Goal: Task Accomplishment & Management: Complete application form

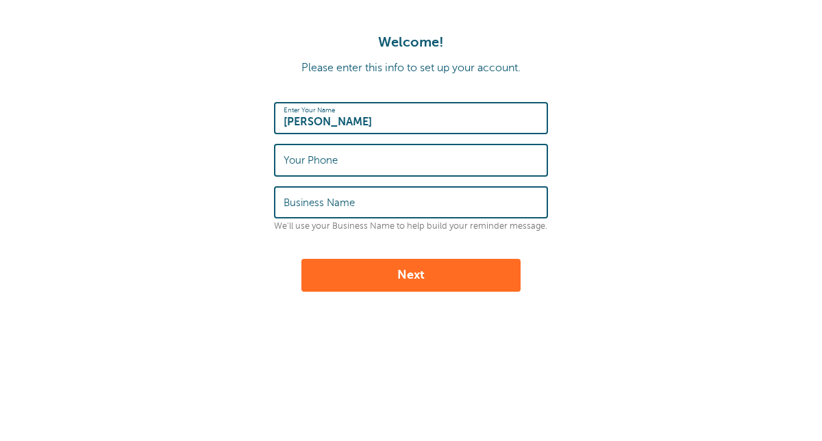
click at [392, 165] on input "Your Phone" at bounding box center [411, 159] width 255 height 29
type input "5084798541"
click at [375, 202] on input "Business Name" at bounding box center [411, 202] width 255 height 29
type input "Occupational Therapy"
click at [428, 279] on button "Next" at bounding box center [410, 275] width 219 height 33
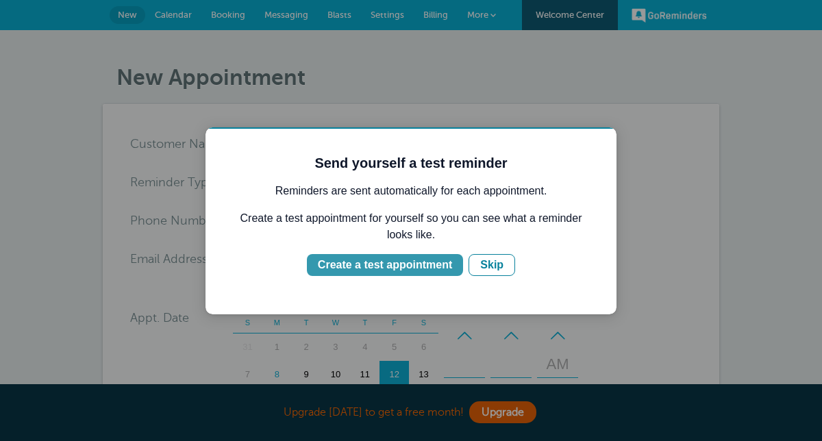
click at [408, 269] on div "Create a test appointment" at bounding box center [385, 265] width 134 height 16
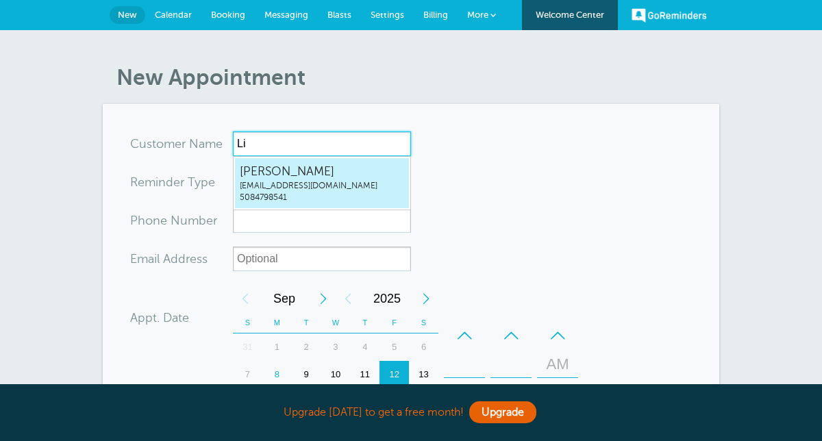
click at [298, 196] on span "5084798541" at bounding box center [322, 198] width 164 height 12
type input "ElizabethCaseyjackrabbitcasey@gmail.com5084798541"
type input "[PERSON_NAME]"
type input "5084798541"
type input "jackrabbitcasey@gmail.com"
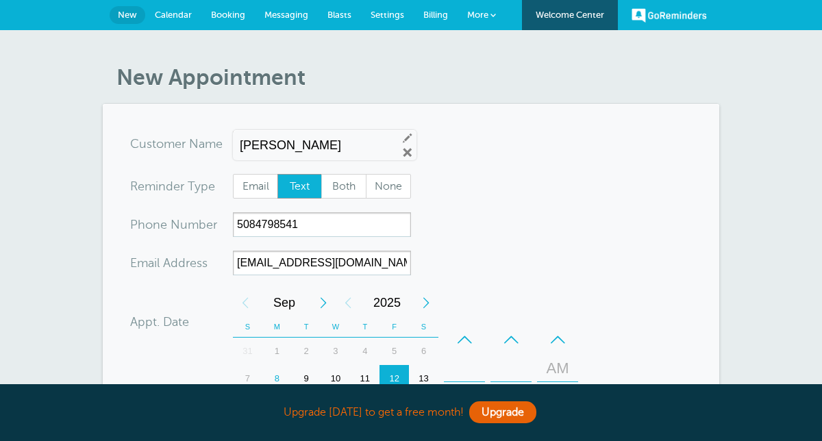
click at [297, 188] on span "Text" at bounding box center [300, 186] width 44 height 23
click at [277, 174] on input "Text" at bounding box center [277, 173] width 1 height 1
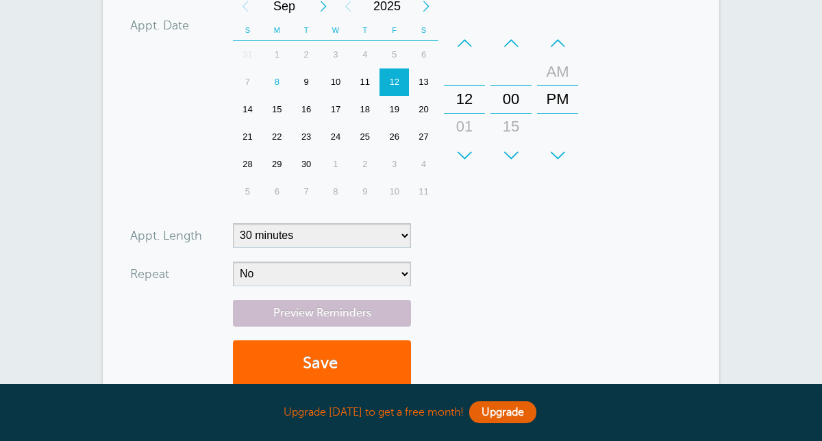
scroll to position [317, 0]
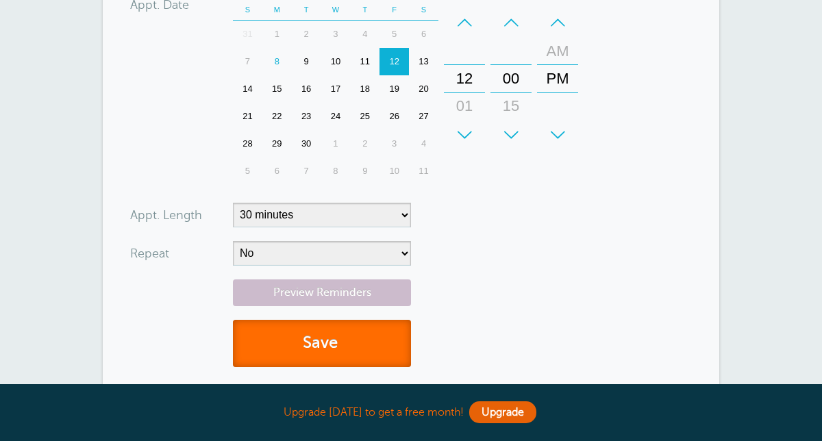
click at [321, 345] on button "Save" at bounding box center [322, 343] width 178 height 47
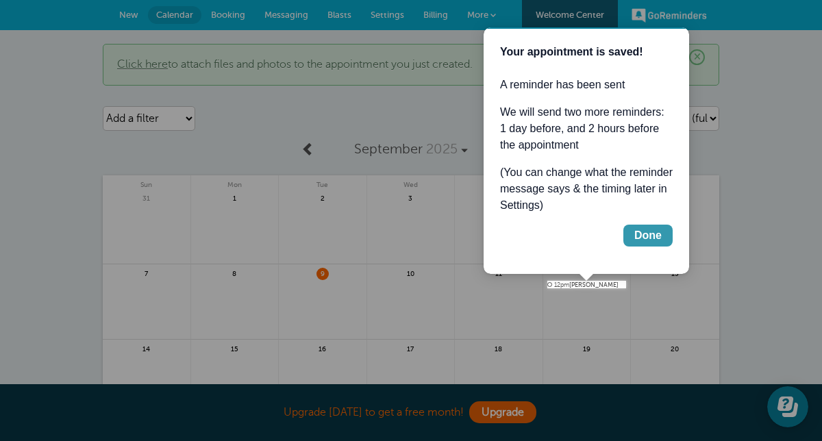
click at [651, 234] on div "Done" at bounding box center [647, 235] width 27 height 16
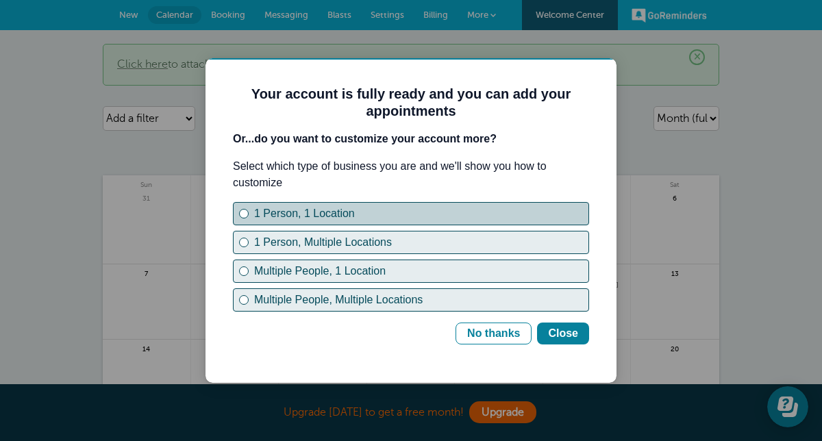
click at [327, 218] on div "1 Person, 1 Location" at bounding box center [421, 213] width 334 height 16
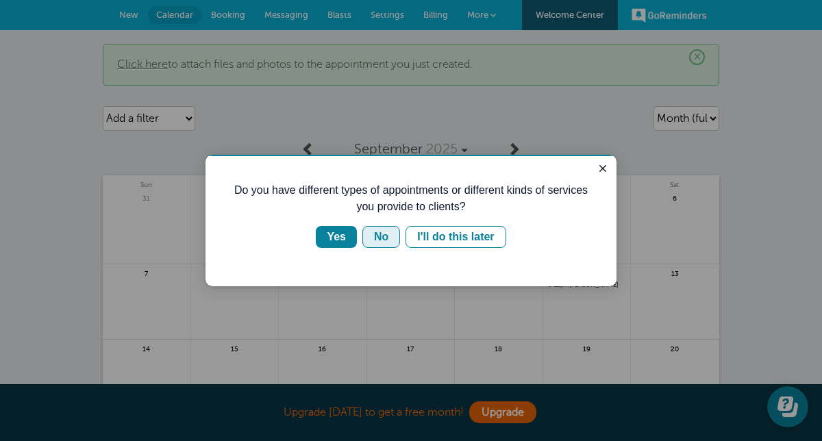
click at [385, 233] on div "No" at bounding box center [381, 237] width 14 height 16
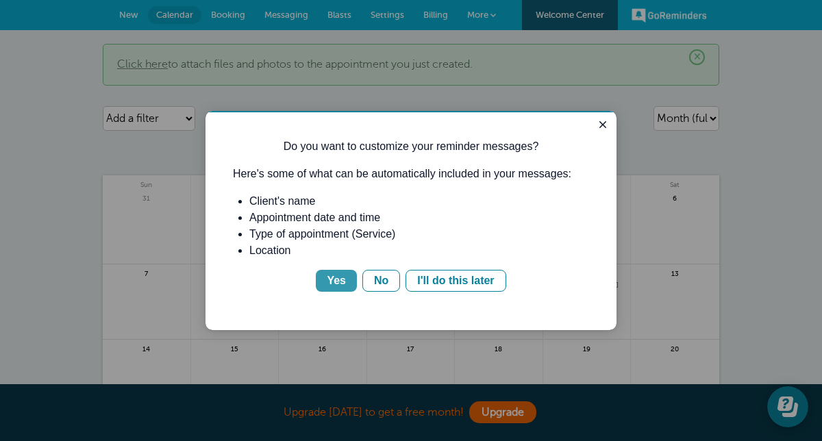
click at [336, 284] on div "Yes" at bounding box center [336, 281] width 19 height 16
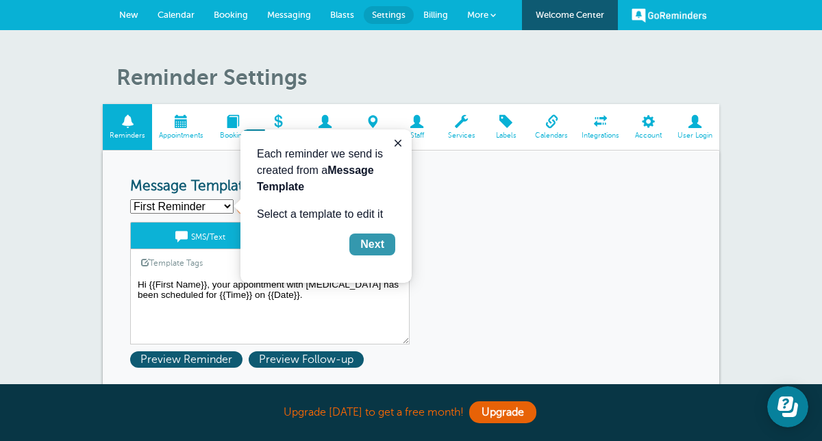
click at [382, 244] on div "Next" at bounding box center [372, 244] width 24 height 16
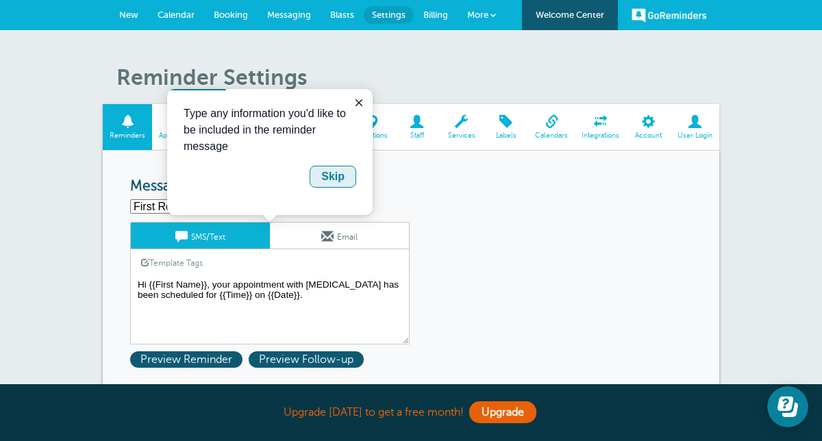
click at [342, 174] on div "Skip" at bounding box center [332, 177] width 23 height 16
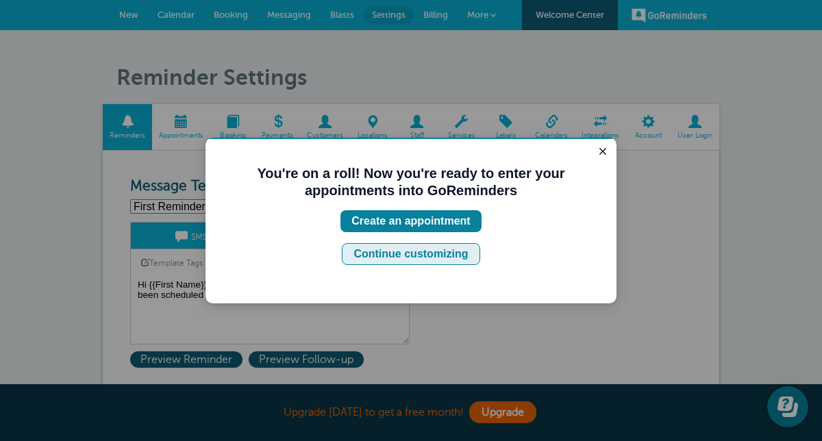
click at [438, 252] on div "Continue customizing" at bounding box center [410, 254] width 114 height 16
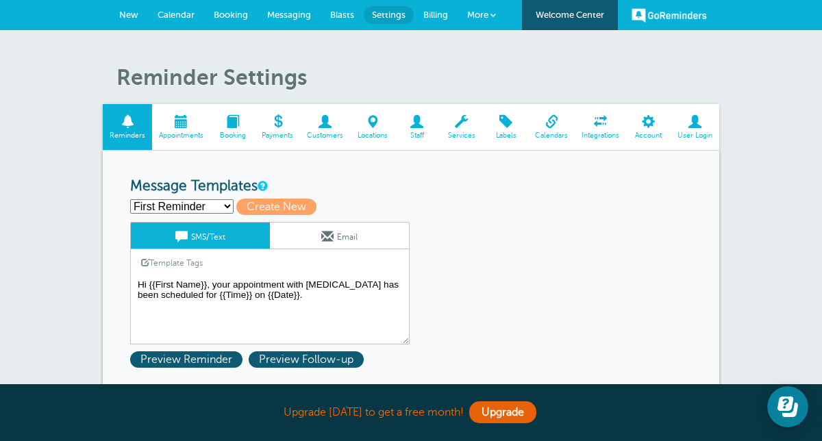
click at [306, 284] on textarea "Hi {{First Name}}, your appointment with Occupational Therapy has been schedule…" at bounding box center [269, 310] width 279 height 68
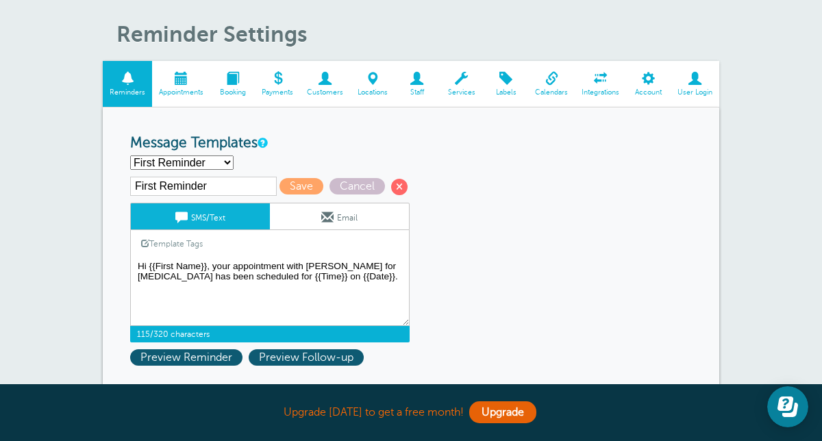
scroll to position [48, 0]
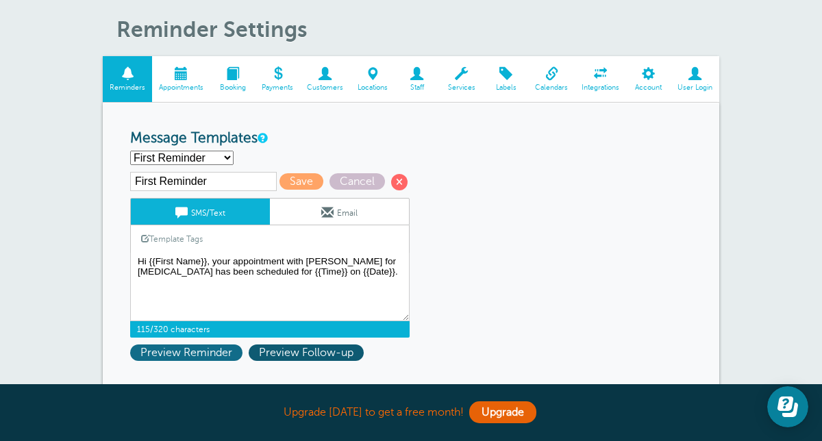
click at [227, 352] on span "Preview Reminder" at bounding box center [186, 353] width 112 height 16
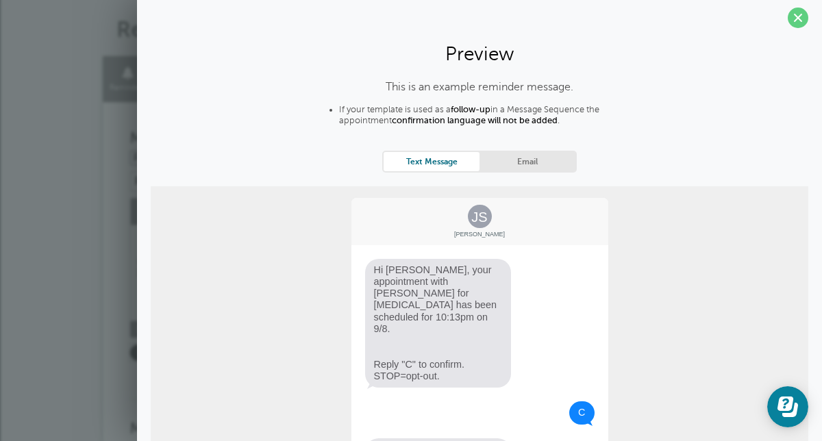
scroll to position [129, 0]
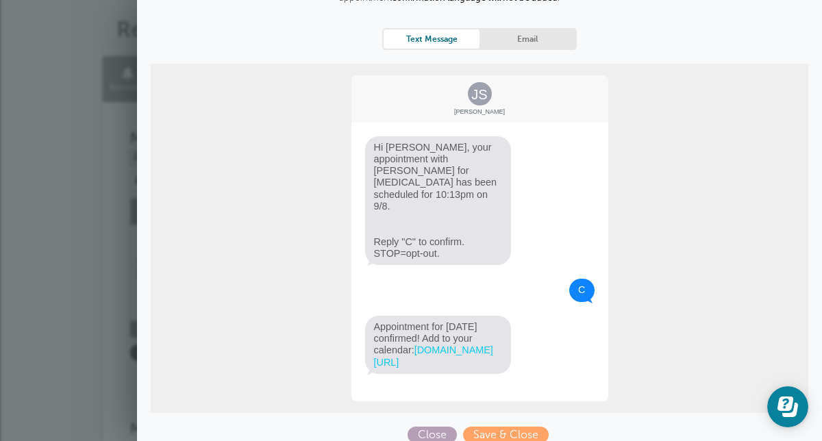
click at [431, 429] on span "Close" at bounding box center [432, 435] width 49 height 16
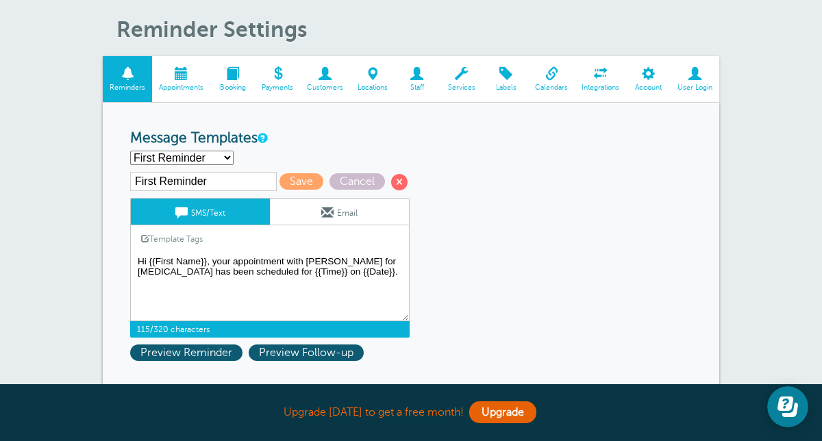
click at [235, 264] on textarea "Hi {{First Name}}, your appointment with Occupational Therapy has been schedule…" at bounding box center [269, 287] width 279 height 68
click at [232, 271] on textarea "Hi {{First Name}}, your appointment with Occupational Therapy has been schedule…" at bounding box center [269, 287] width 279 height 68
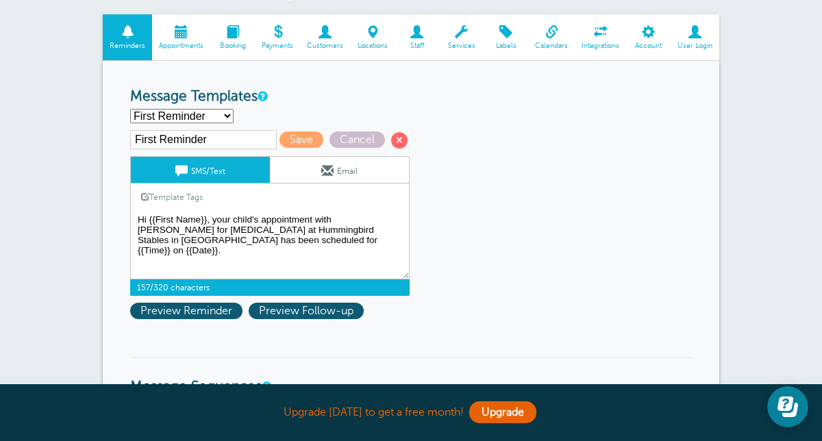
scroll to position [102, 0]
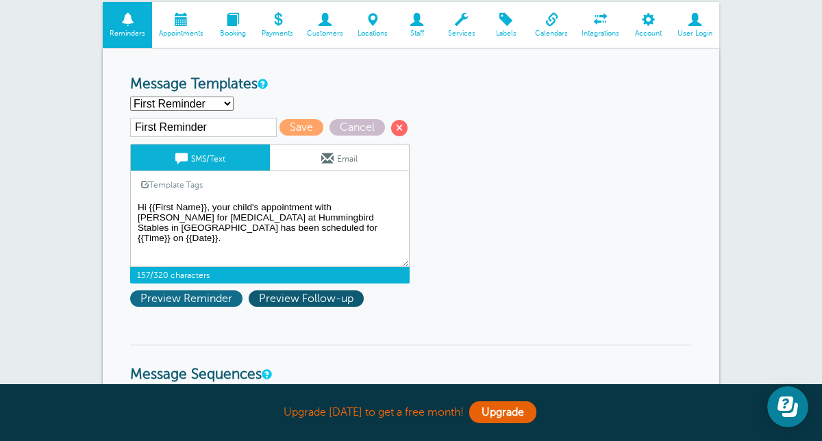
type textarea "Hi {{First Name}}, your child's appointment with Liz for Occupational Therapy a…"
click at [219, 304] on span "Preview Reminder" at bounding box center [186, 298] width 112 height 16
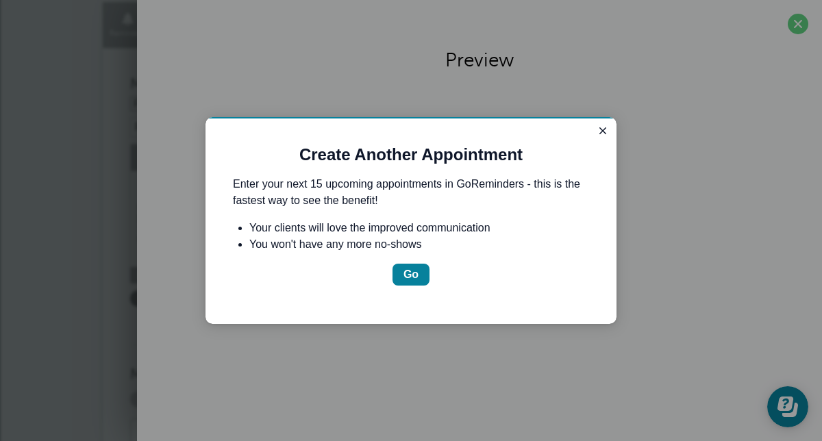
scroll to position [0, 0]
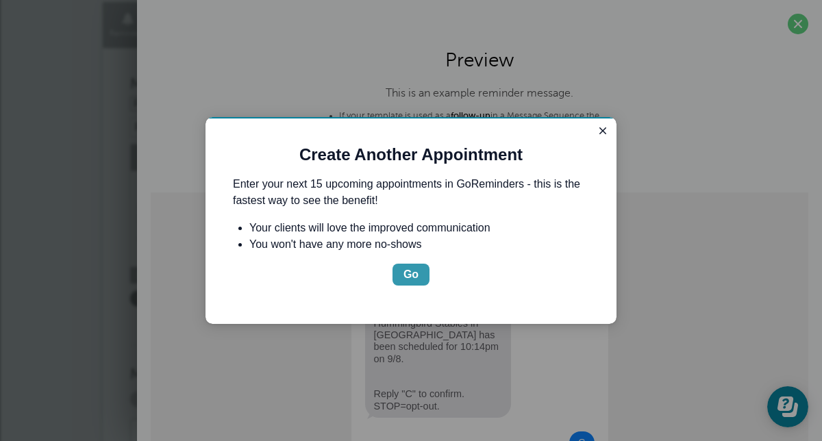
click at [412, 279] on div "Go" at bounding box center [410, 274] width 15 height 16
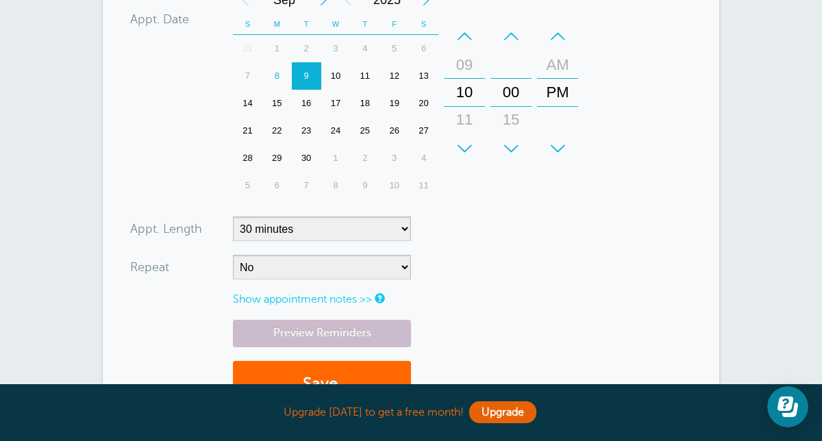
scroll to position [419, 0]
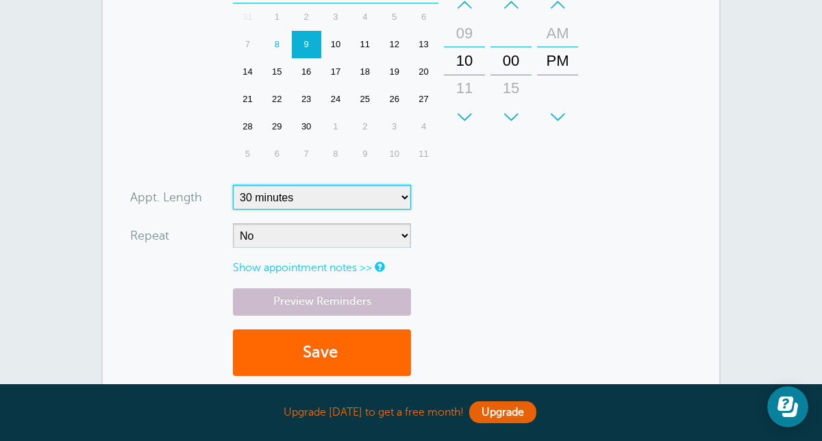
click at [370, 196] on select "5 minutes 10 minutes 15 minutes 20 minutes 25 minutes 30 minutes 35 minutes 40 …" at bounding box center [322, 197] width 178 height 25
select select "60"
click at [233, 185] on select "5 minutes 10 minutes 15 minutes 20 minutes 25 minutes 30 minutes 35 minutes 40 …" at bounding box center [322, 197] width 178 height 25
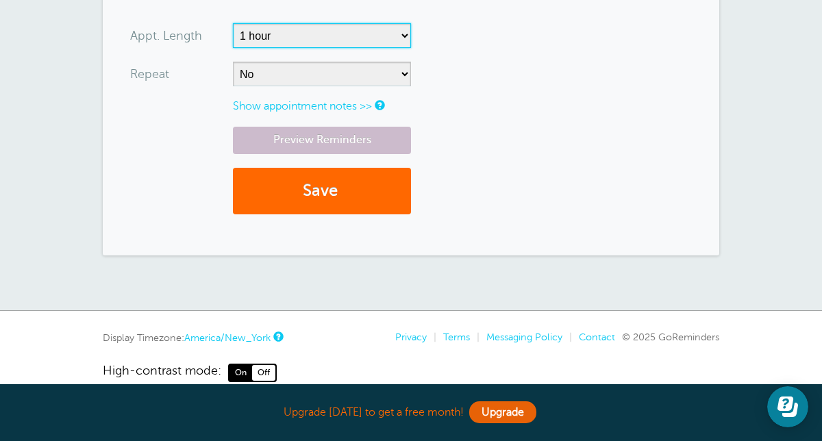
scroll to position [583, 0]
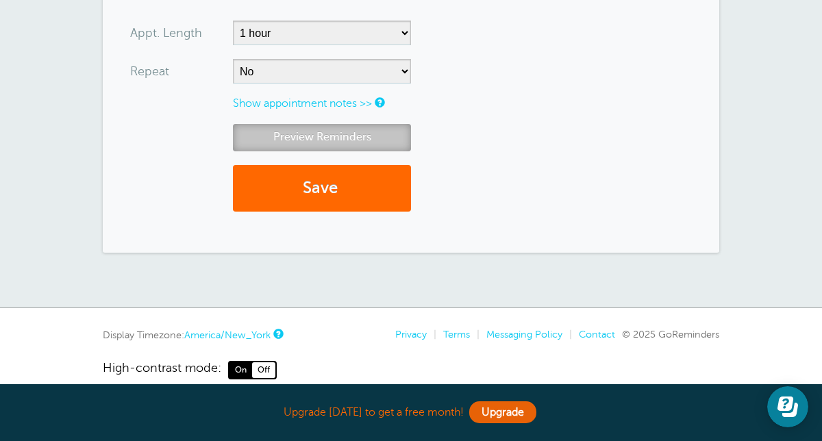
click at [338, 127] on link "Preview Reminders" at bounding box center [322, 137] width 178 height 27
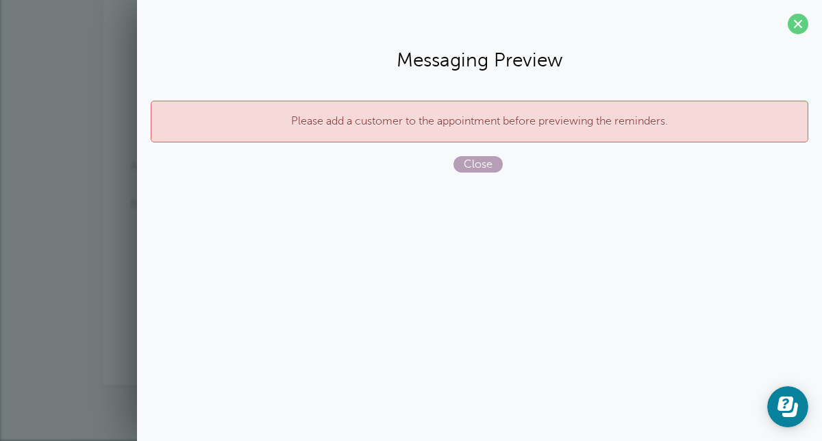
click at [489, 166] on span "Close" at bounding box center [477, 164] width 49 height 16
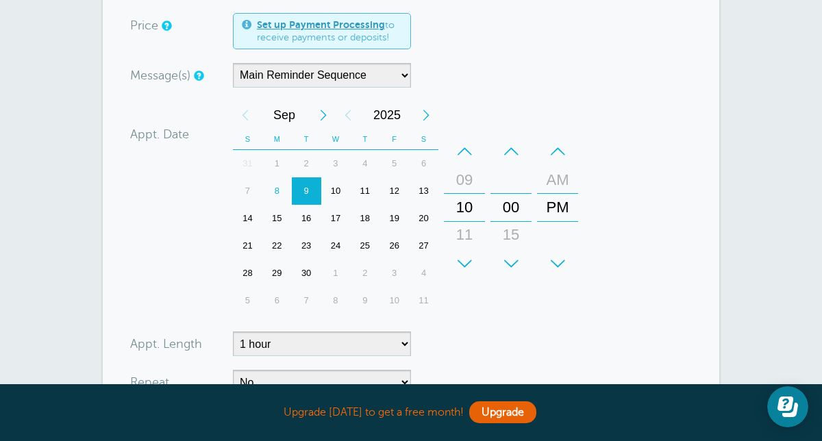
scroll to position [0, 0]
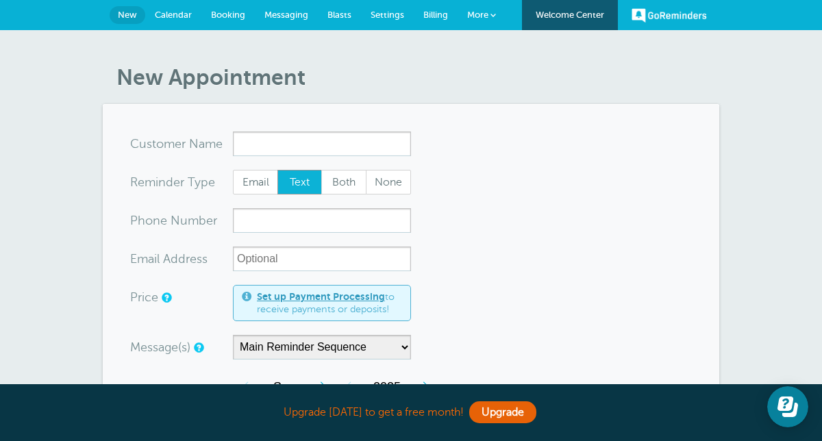
click at [663, 12] on link "GoReminders" at bounding box center [669, 15] width 75 height 30
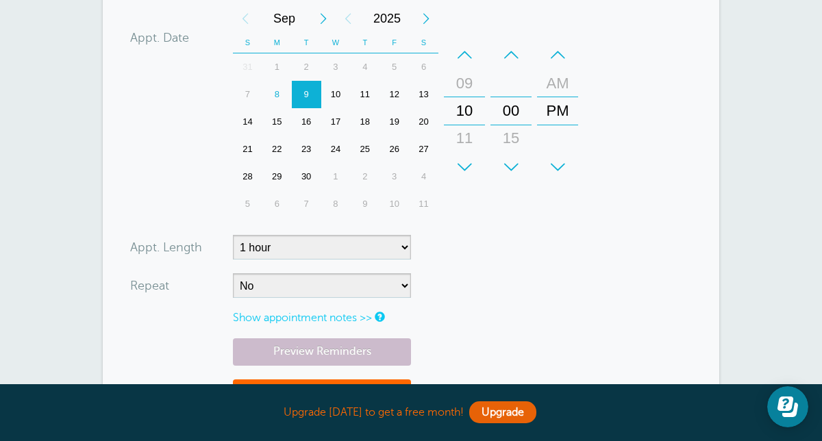
scroll to position [603, 0]
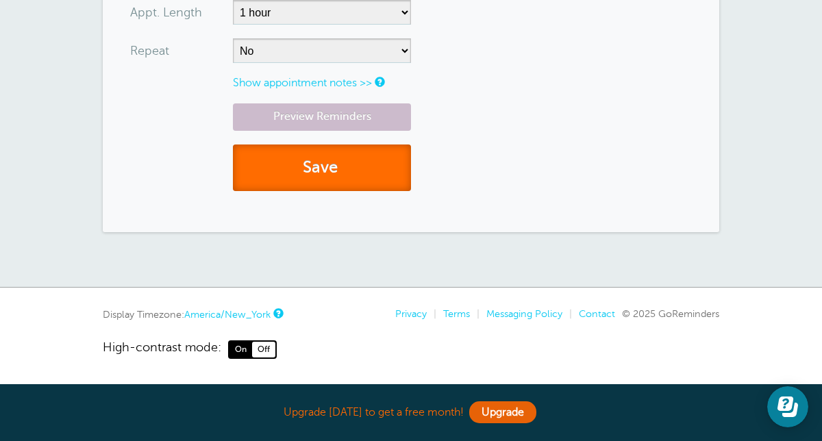
click at [338, 158] on button "Save" at bounding box center [322, 168] width 178 height 47
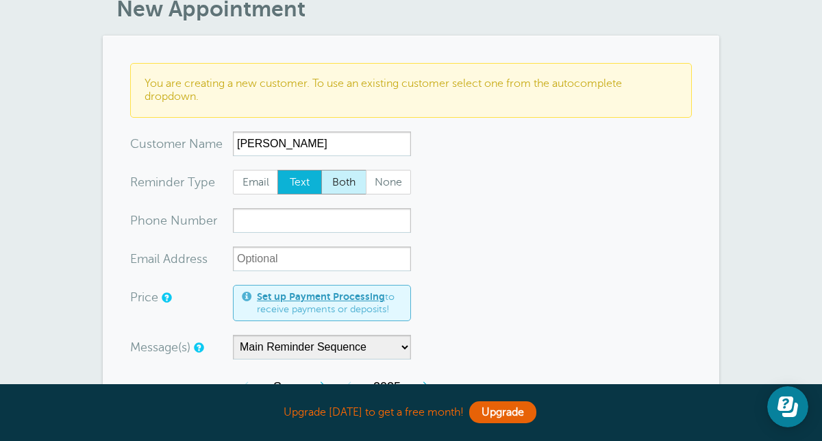
scroll to position [199, 0]
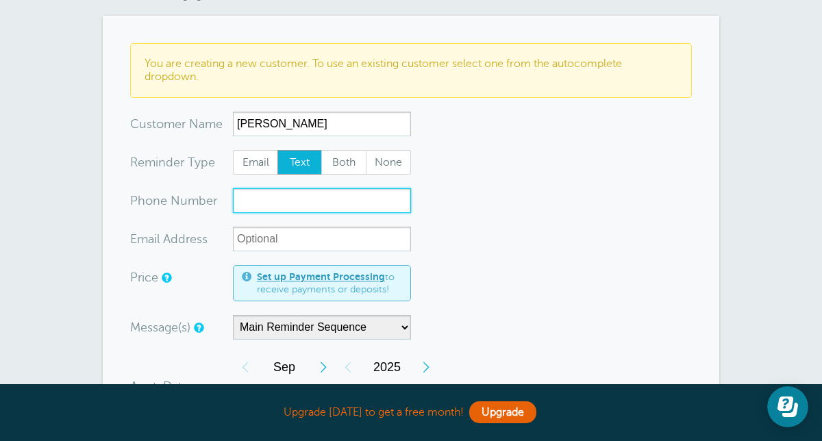
click at [323, 210] on input "xxx-no-autofill" at bounding box center [322, 200] width 178 height 25
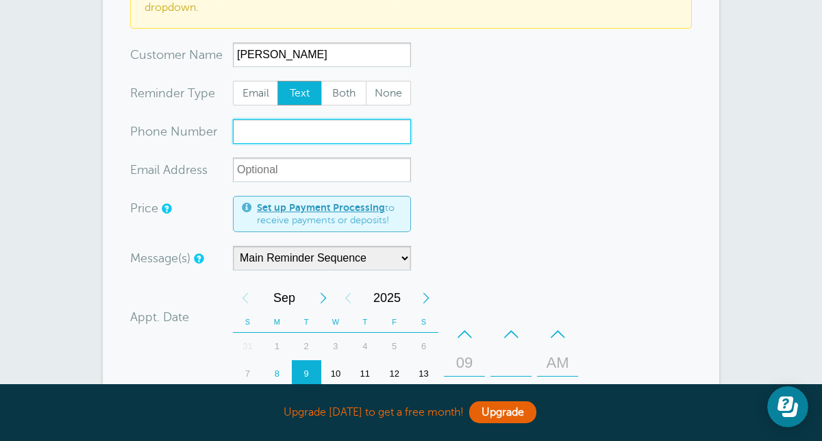
scroll to position [276, 0]
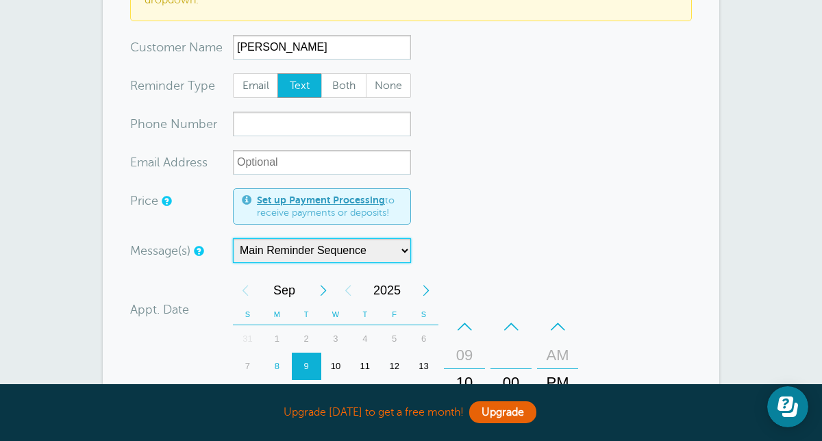
click at [383, 253] on select "Main Reminder Sequence" at bounding box center [322, 250] width 178 height 25
click at [407, 249] on select "Main Reminder Sequence" at bounding box center [322, 250] width 178 height 25
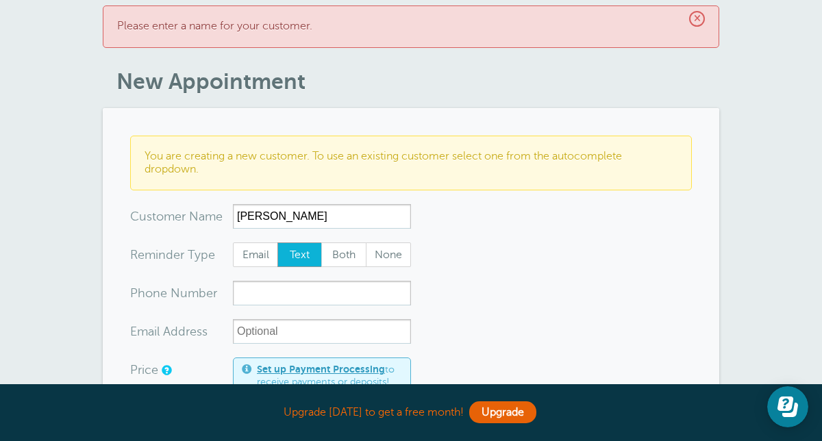
scroll to position [111, 0]
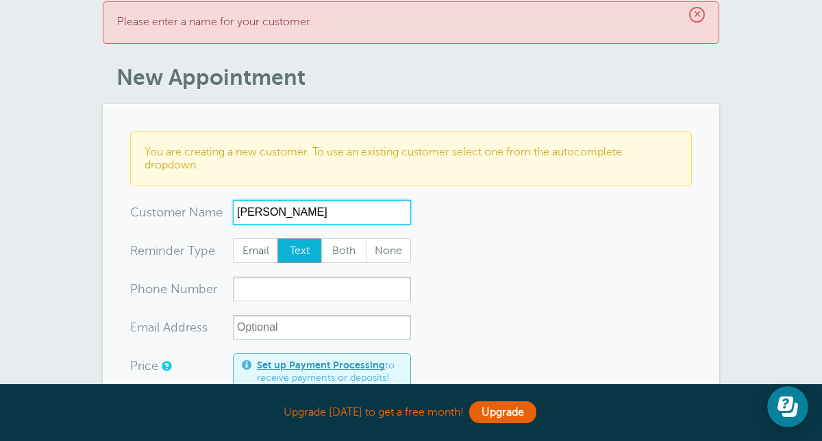
click at [295, 208] on input "[PERSON_NAME]" at bounding box center [322, 212] width 178 height 25
type input "Jenni"
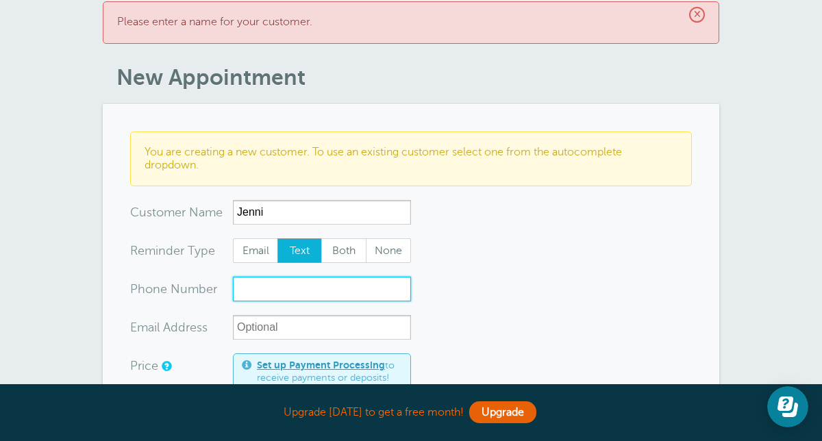
click at [297, 298] on input "xxx-no-autofill" at bounding box center [322, 289] width 178 height 25
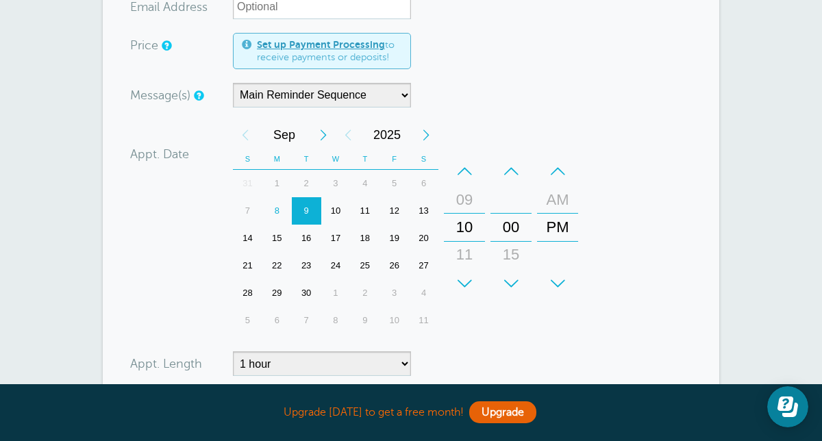
scroll to position [438, 0]
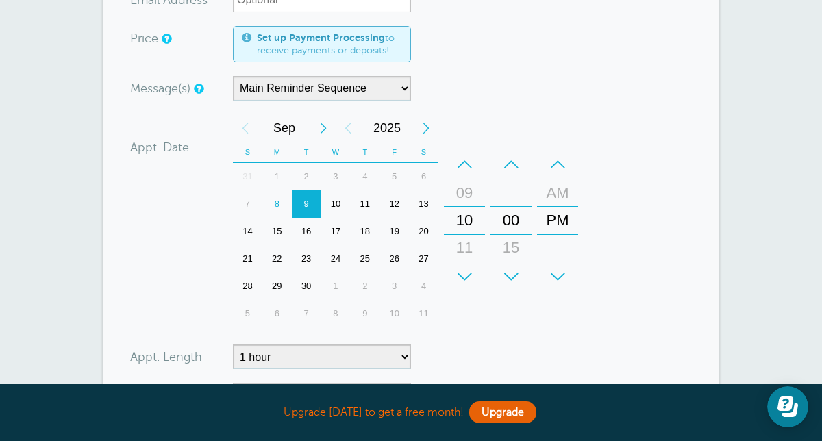
click at [303, 201] on div "9" at bounding box center [306, 203] width 29 height 27
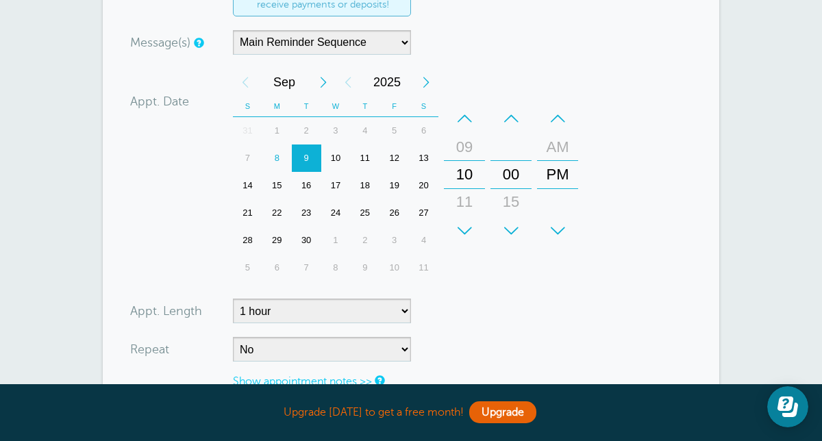
scroll to position [480, 0]
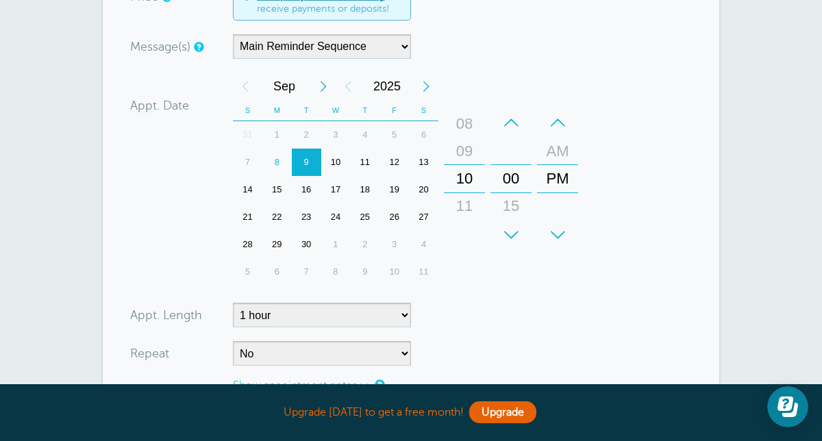
click at [468, 175] on div "10" at bounding box center [464, 178] width 33 height 27
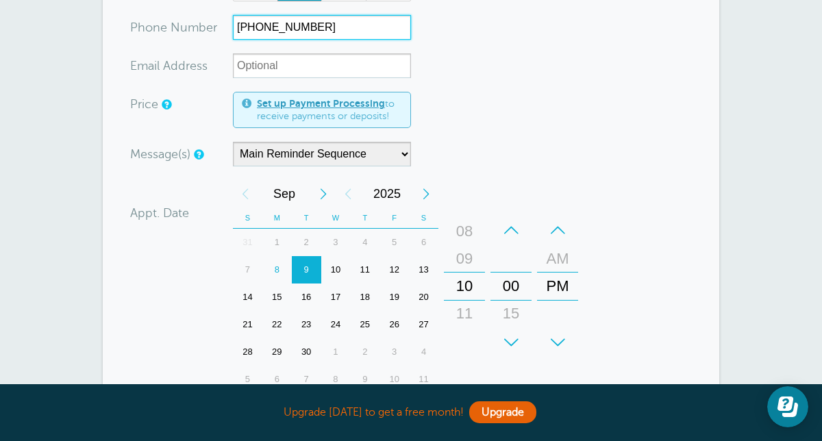
scroll to position [358, 0]
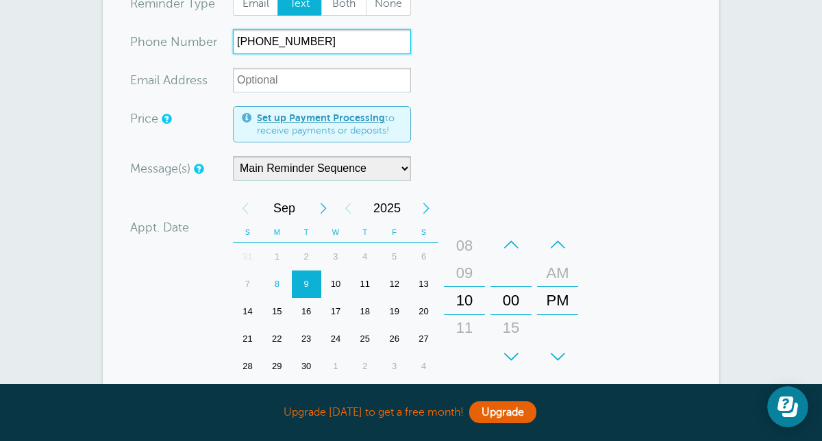
click at [469, 297] on div "10" at bounding box center [464, 300] width 33 height 27
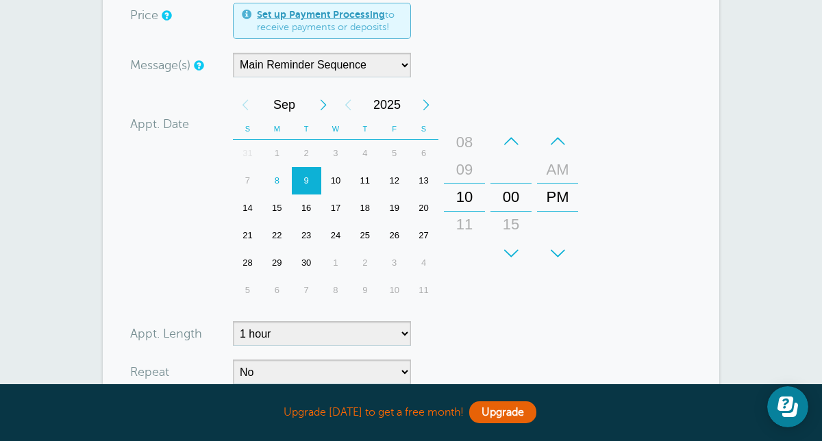
scroll to position [386, 0]
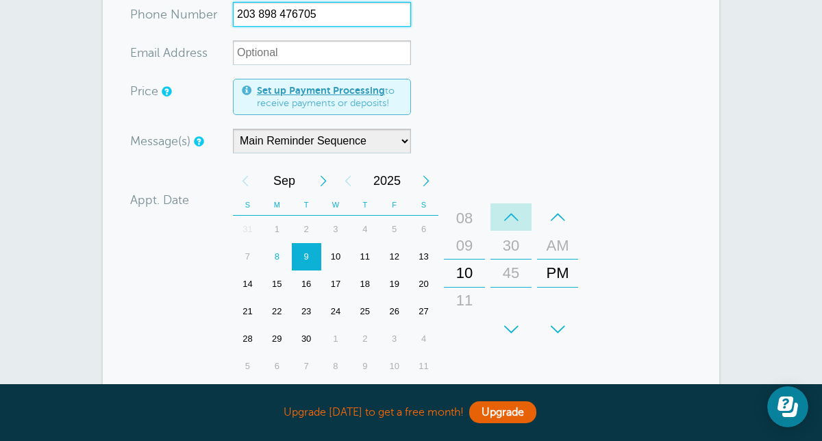
click at [512, 221] on div "–" at bounding box center [510, 216] width 41 height 27
click at [510, 328] on div "+" at bounding box center [510, 329] width 41 height 27
click at [471, 256] on div "09" at bounding box center [464, 245] width 33 height 27
click at [471, 256] on div "08" at bounding box center [464, 245] width 33 height 27
click at [471, 256] on div "07" at bounding box center [464, 245] width 33 height 27
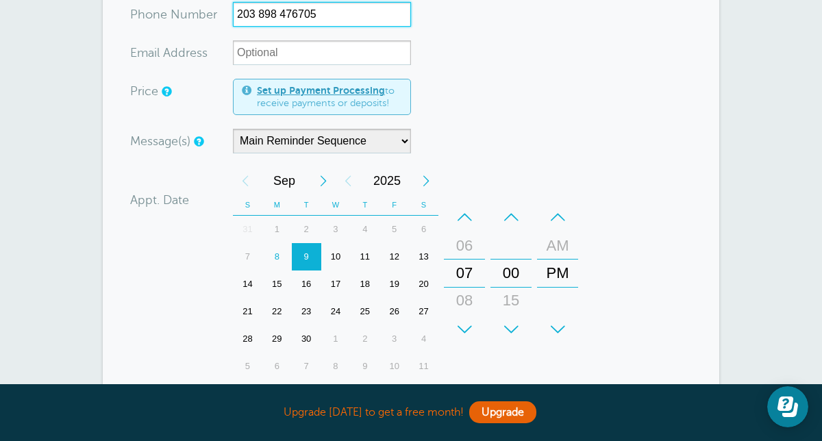
click at [471, 255] on div "06" at bounding box center [464, 245] width 33 height 27
click at [471, 255] on div "05" at bounding box center [464, 245] width 33 height 27
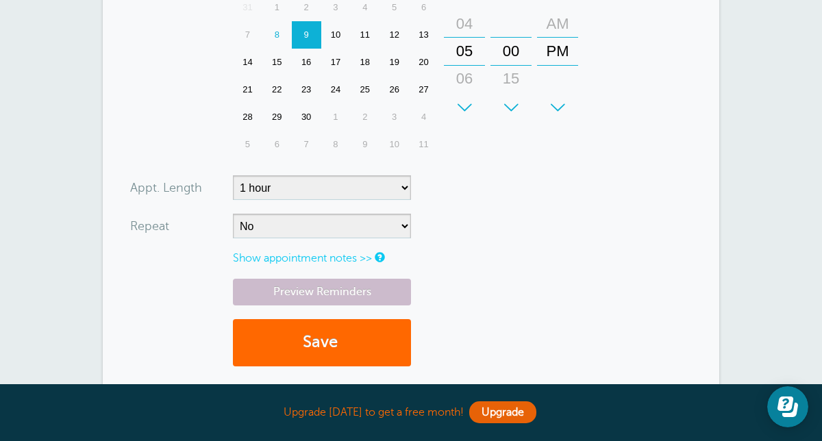
scroll to position [672, 0]
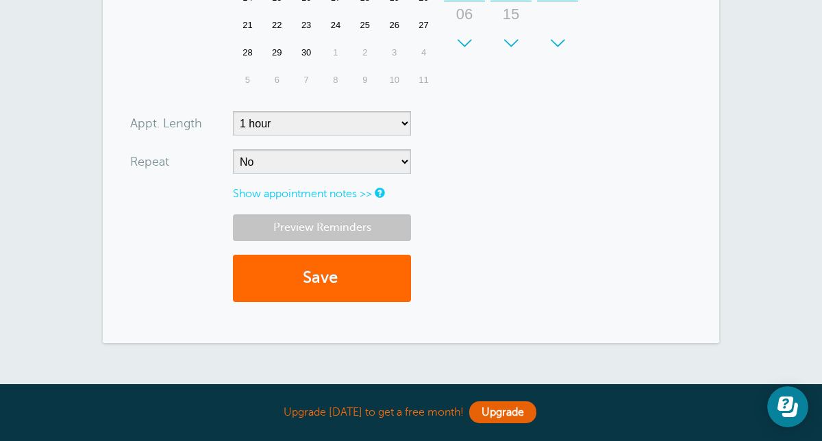
type input "203 898 476705"
click at [351, 227] on link "Preview Reminders" at bounding box center [322, 227] width 178 height 27
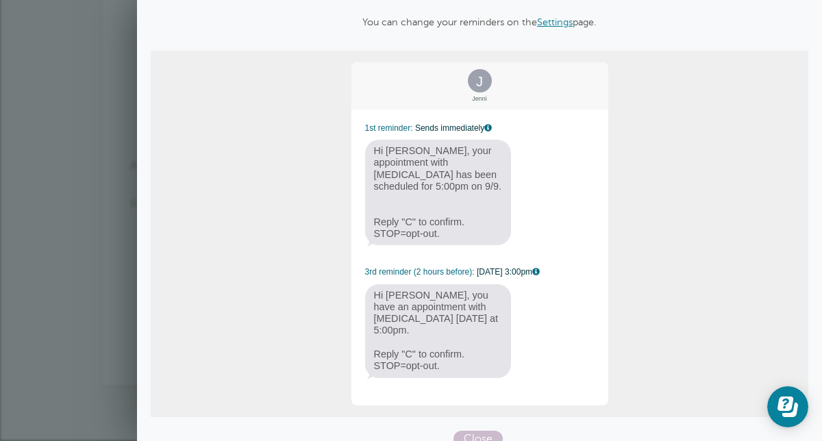
scroll to position [71, 0]
